Goal: Information Seeking & Learning: Learn about a topic

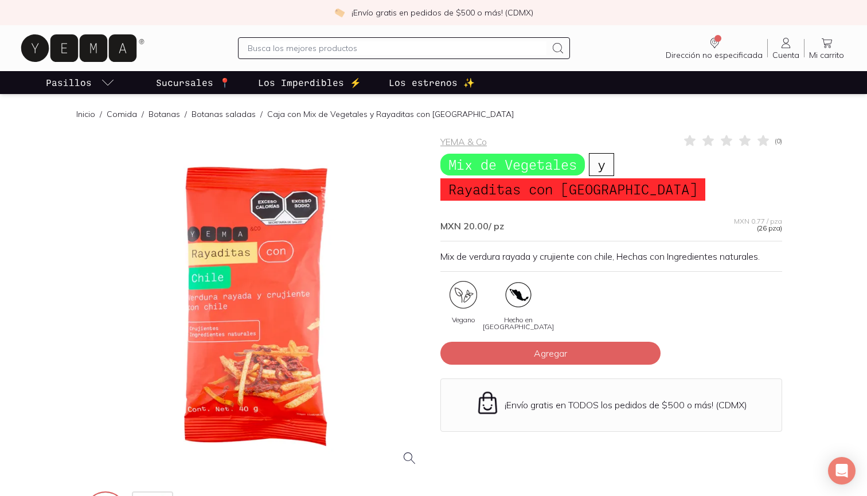
click at [334, 49] on input "text" at bounding box center [397, 48] width 299 height 14
type input "mezcal de verduras crujientes con sal"
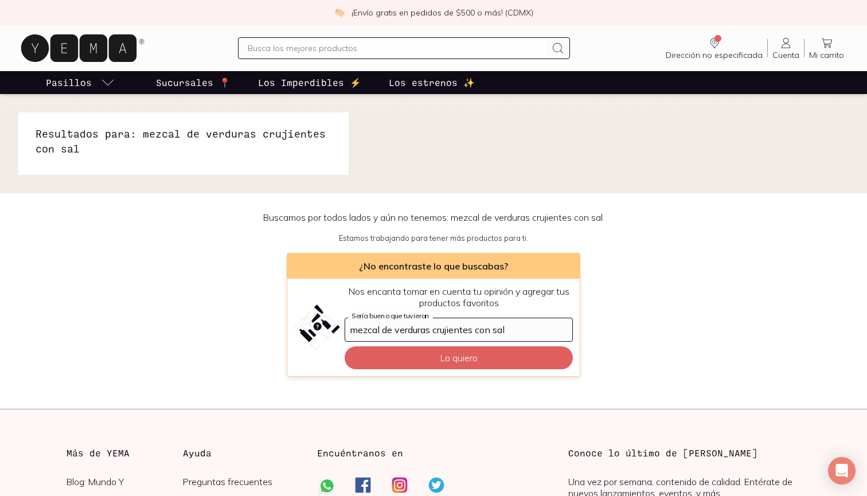
click at [335, 48] on input "text" at bounding box center [397, 48] width 299 height 14
type input "verduras crujientes con cal"
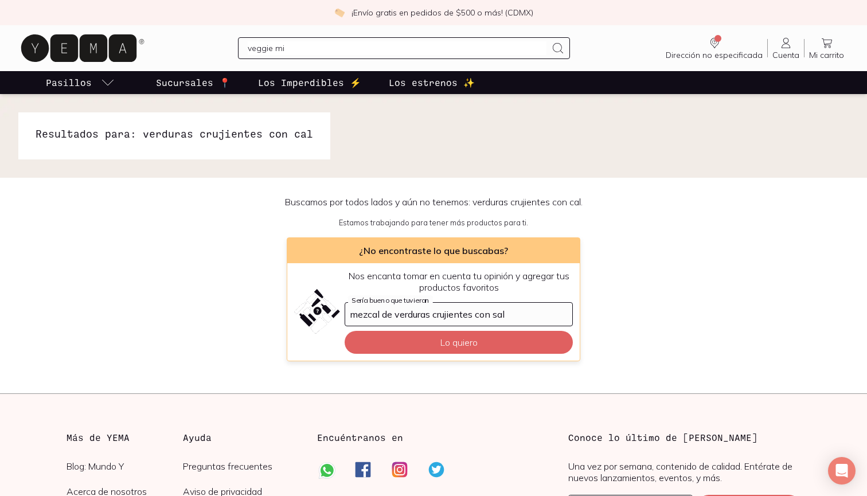
type input "veggie mix"
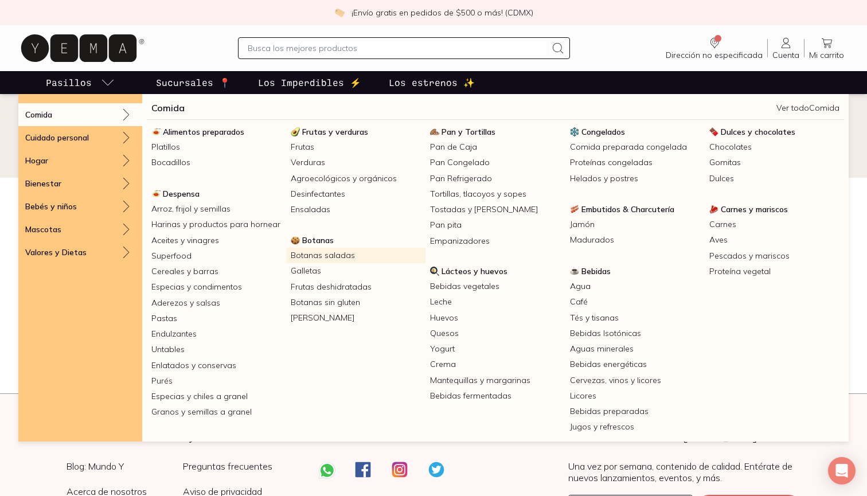
click at [310, 255] on link "Botanas saladas" at bounding box center [355, 255] width 139 height 15
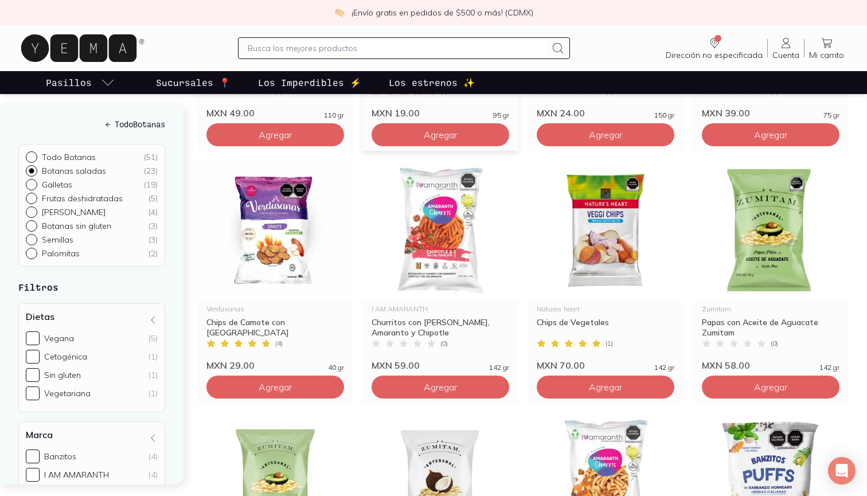
scroll to position [652, 0]
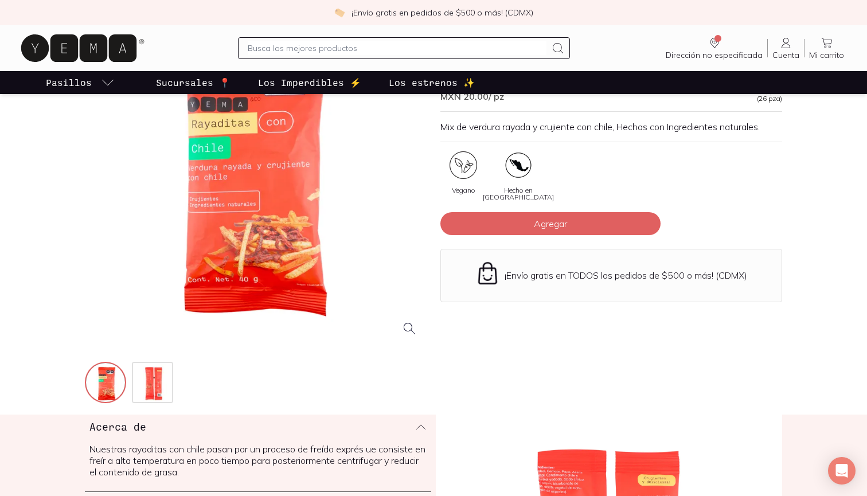
scroll to position [133, 0]
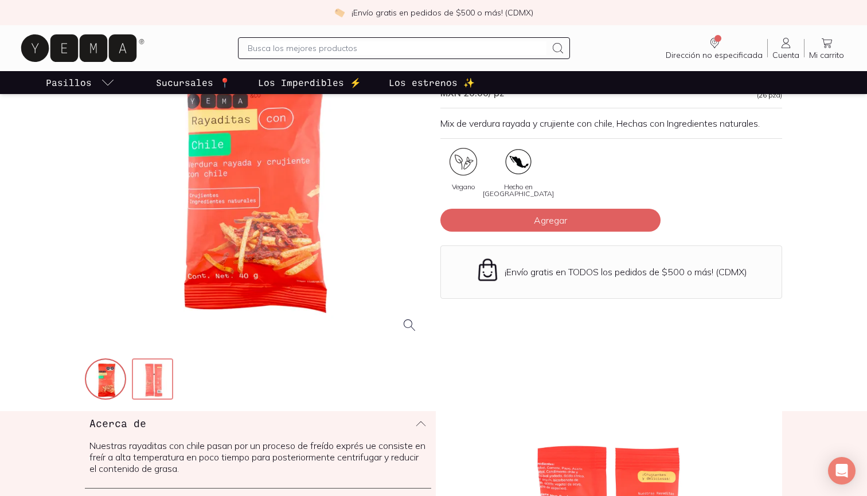
click at [143, 366] on img at bounding box center [153, 380] width 41 height 41
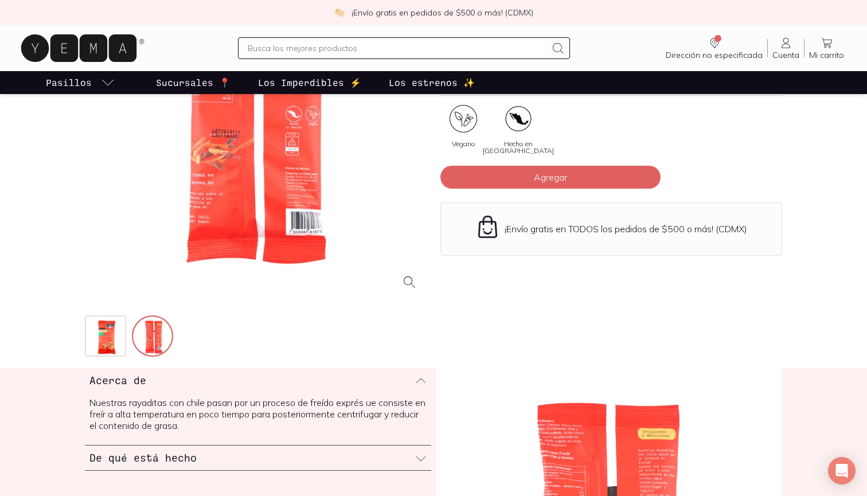
scroll to position [291, 0]
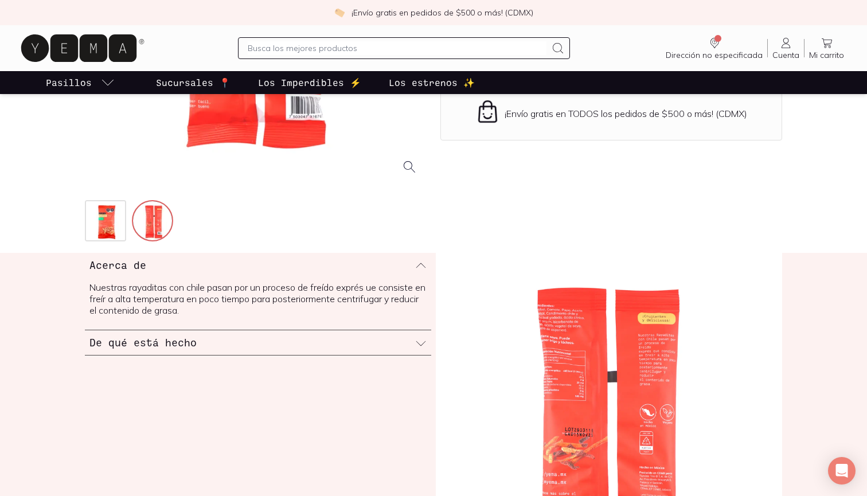
click at [326, 339] on div "De qué está hecho" at bounding box center [258, 342] width 346 height 25
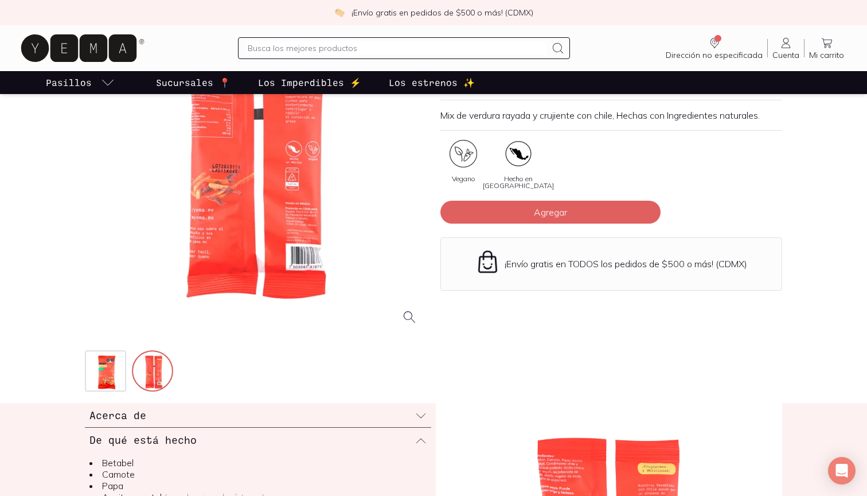
scroll to position [295, 0]
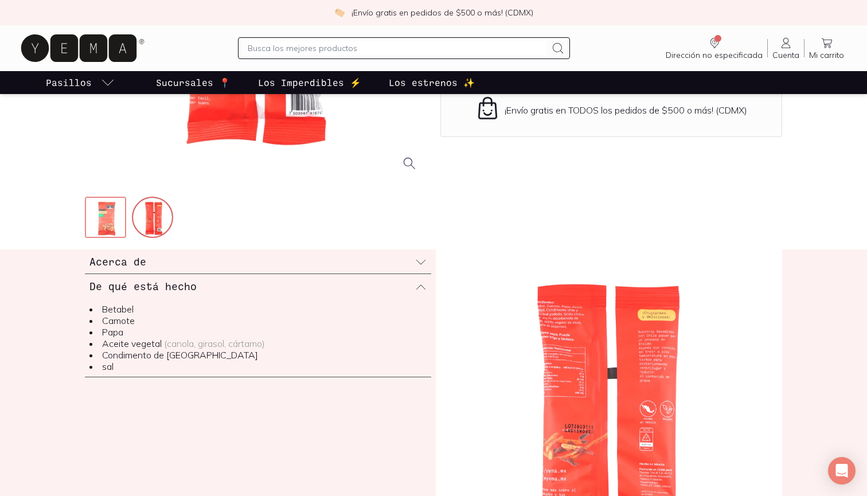
click at [106, 217] on img at bounding box center [106, 218] width 41 height 41
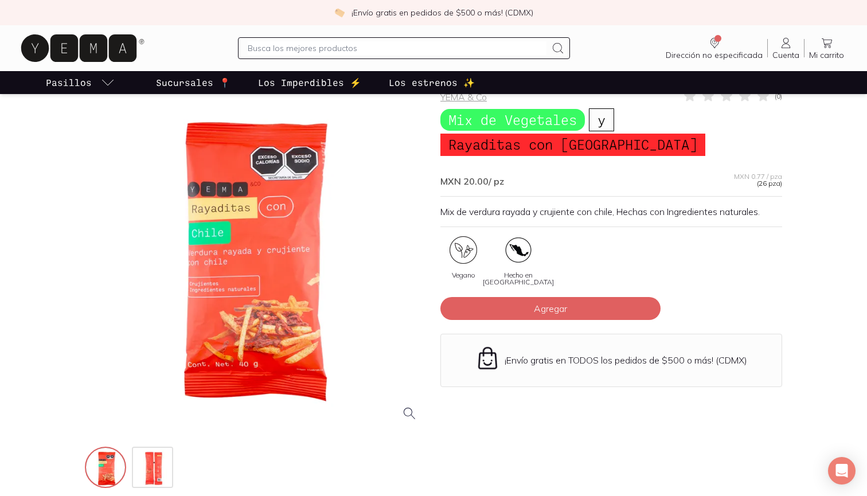
scroll to position [42, 0]
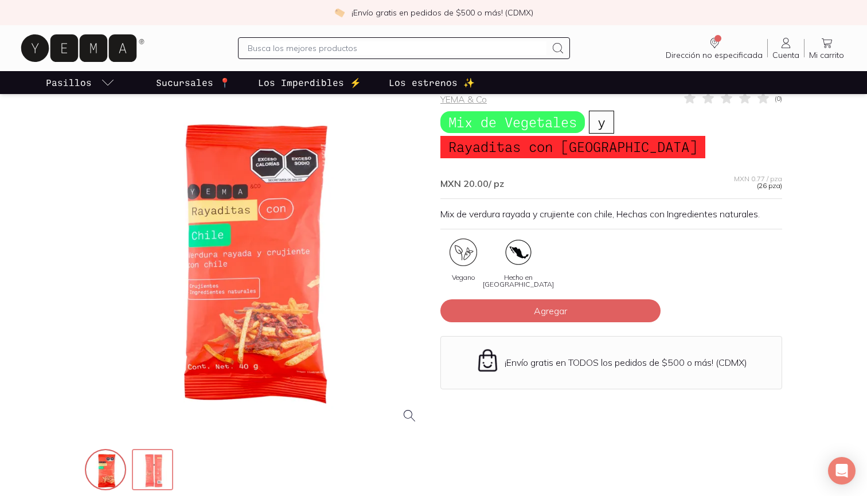
click at [167, 456] on img at bounding box center [153, 470] width 41 height 41
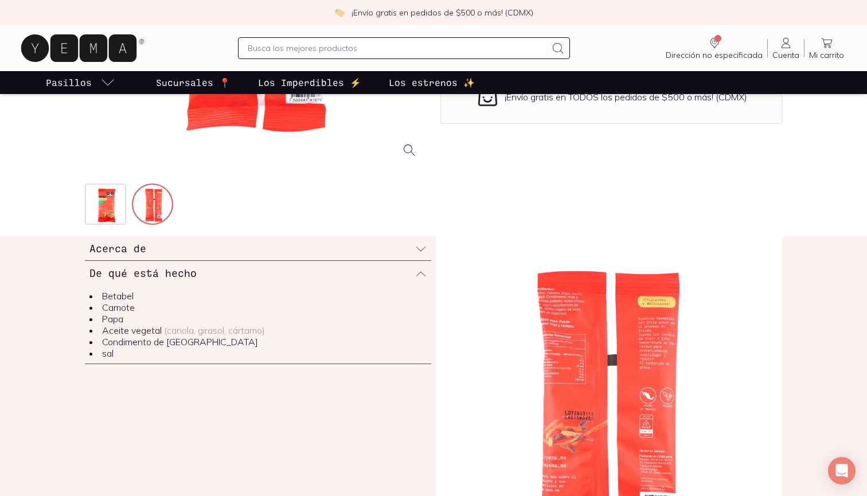
scroll to position [360, 0]
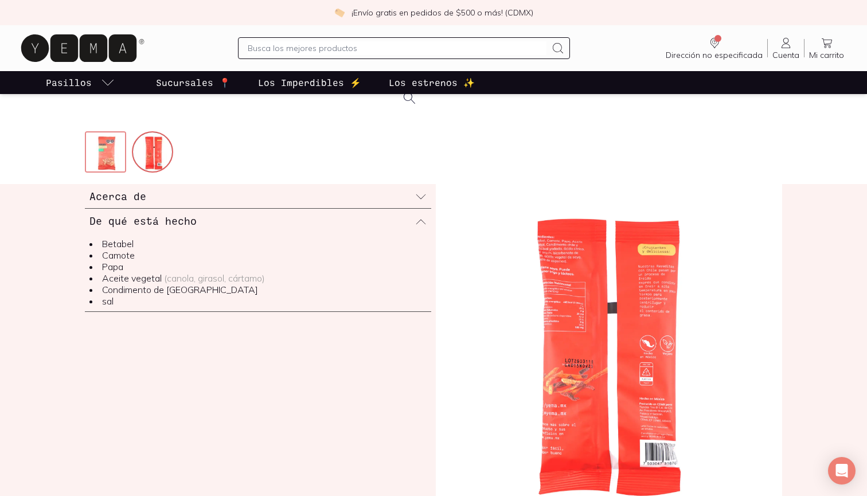
click at [108, 149] on img at bounding box center [106, 152] width 41 height 41
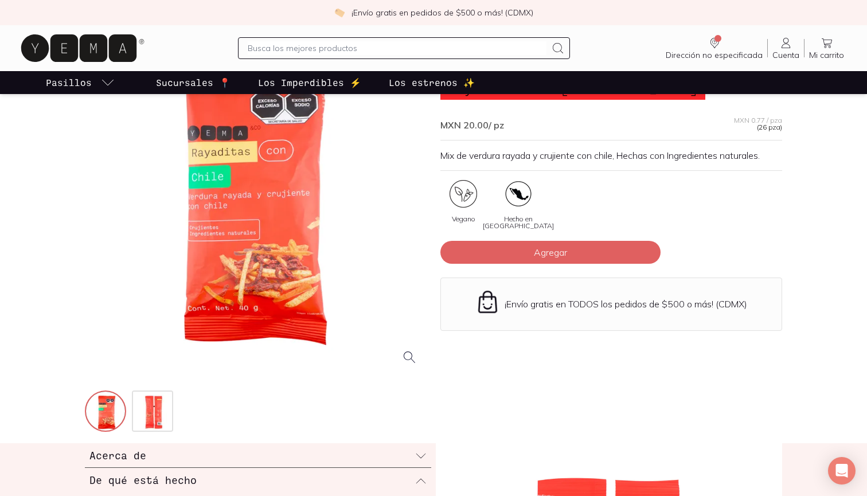
scroll to position [206, 0]
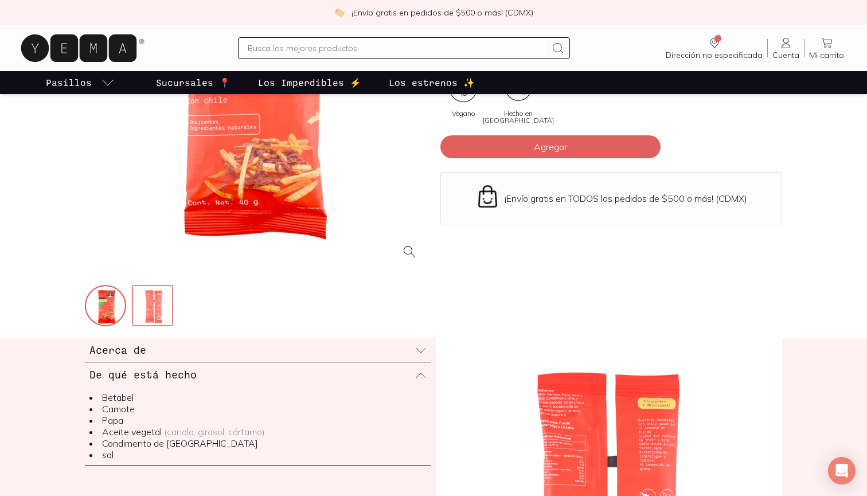
click at [155, 303] on img at bounding box center [153, 306] width 41 height 41
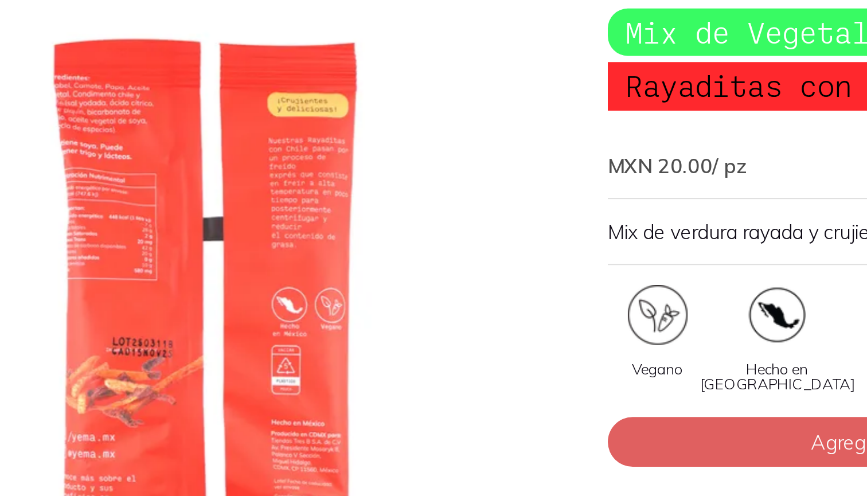
scroll to position [55, 0]
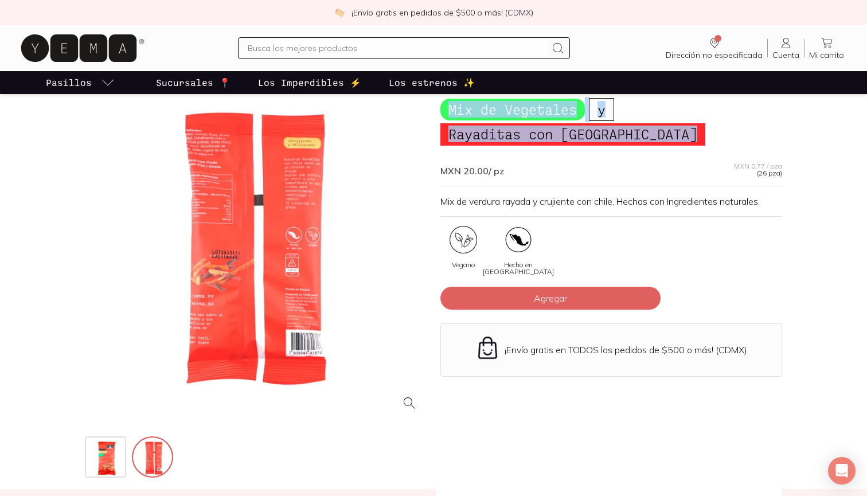
drag, startPoint x: 445, startPoint y: 107, endPoint x: 608, endPoint y: 152, distance: 168.9
click at [608, 152] on div "YEMA & Co ( 0 ) Mix de Vegetales y Rayaditas con Chile MXN 20.00 / pz MXN 0.77 …" at bounding box center [611, 279] width 342 height 401
copy h1 "Mix de Vegetales y Rayaditas con Chile"
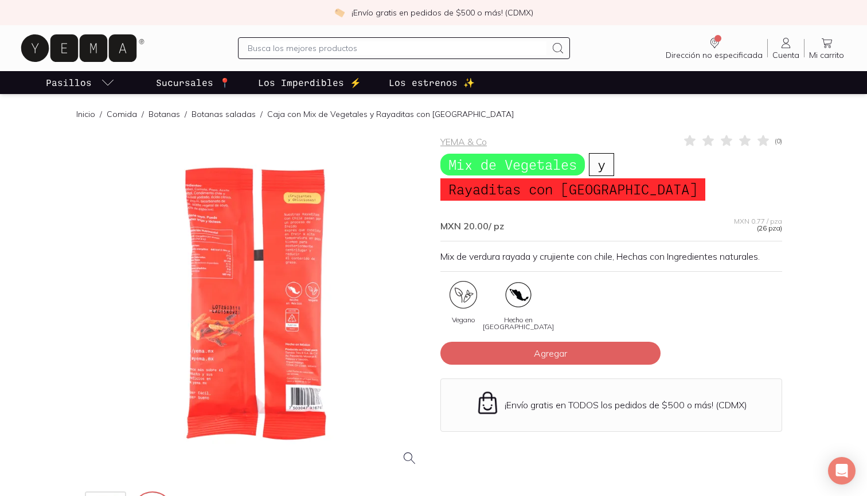
scroll to position [0, 0]
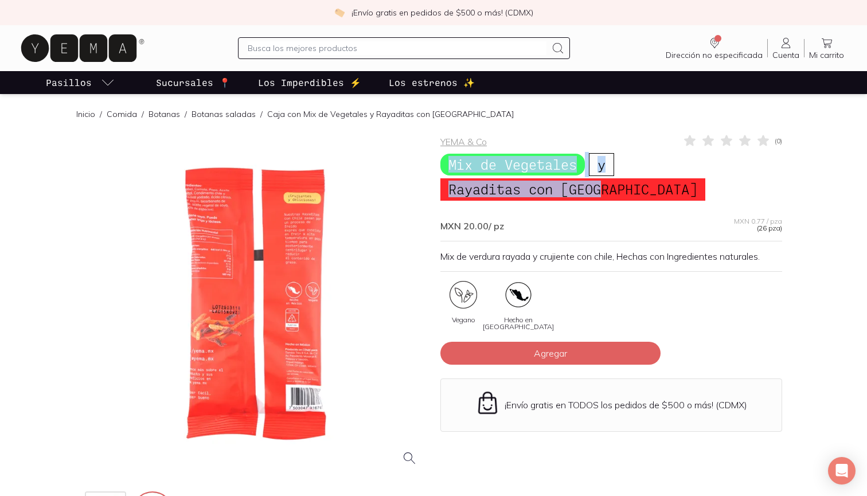
drag, startPoint x: 440, startPoint y: 165, endPoint x: 630, endPoint y: 191, distance: 192.1
click at [630, 191] on div "YEMA & Co ( 0 ) Mix de Vegetales y Rayaditas con Chile MXN 20.00 / pz MXN 0.77 …" at bounding box center [433, 334] width 697 height 401
copy h1 "Mix de Vegetales y Rayaditas con Chile"
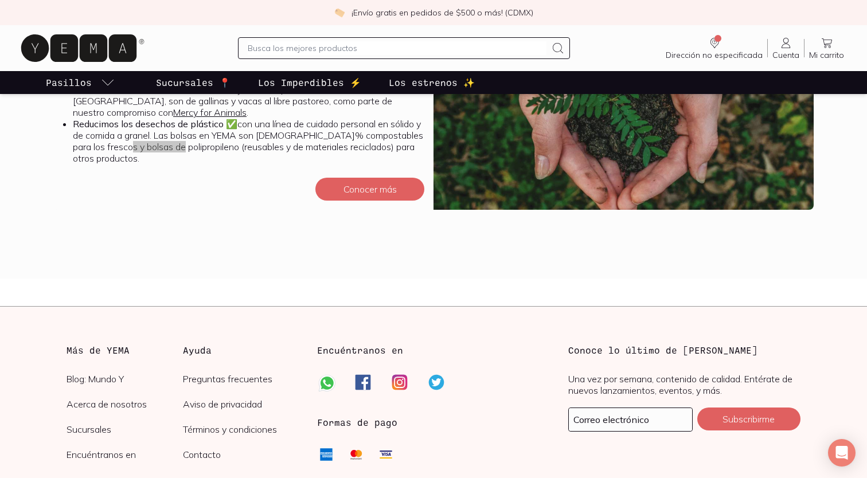
scroll to position [2363, 0]
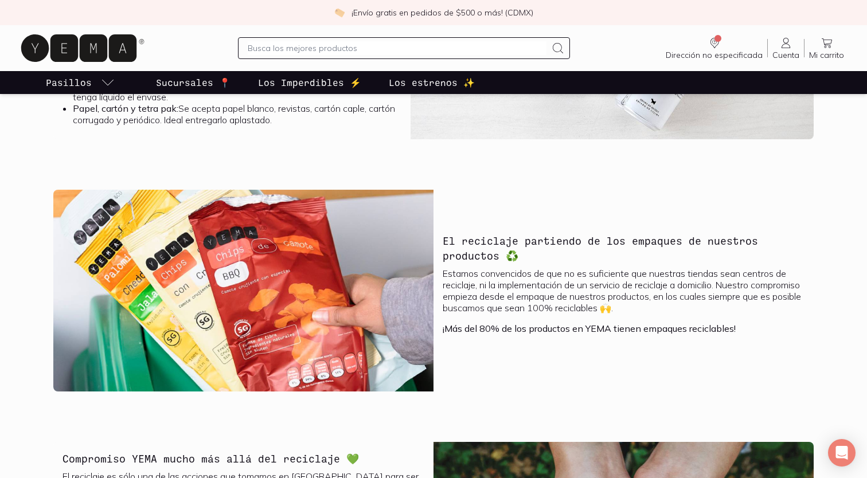
scroll to position [1974, 0]
